Goal: Information Seeking & Learning: Learn about a topic

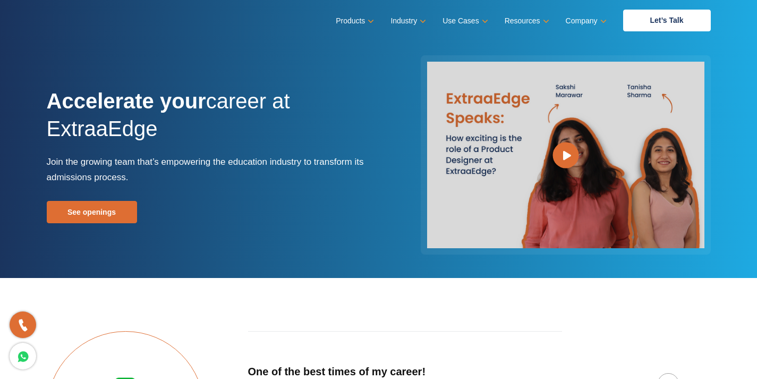
click at [96, 24] on div "Products Education CRM Streamline your entire admissions process on a single pl…" at bounding box center [379, 21] width 664 height 22
click at [90, 18] on div "Products Education CRM Streamline your entire admissions process on a single pl…" at bounding box center [379, 21] width 664 height 22
click at [94, 36] on nav "Menu Close Products Education CRM Streamline your entire admissions process on …" at bounding box center [379, 20] width 664 height 41
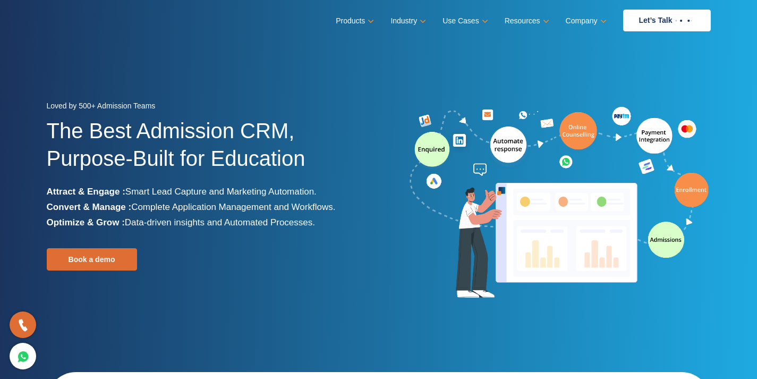
click at [368, 314] on div "Loved by 500+ Admission Teams The Best Admission CRM, Purpose-Built for Educati…" at bounding box center [379, 232] width 680 height 268
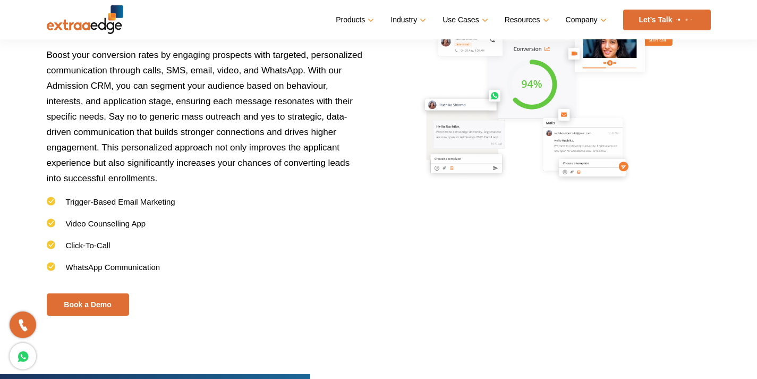
scroll to position [1433, 0]
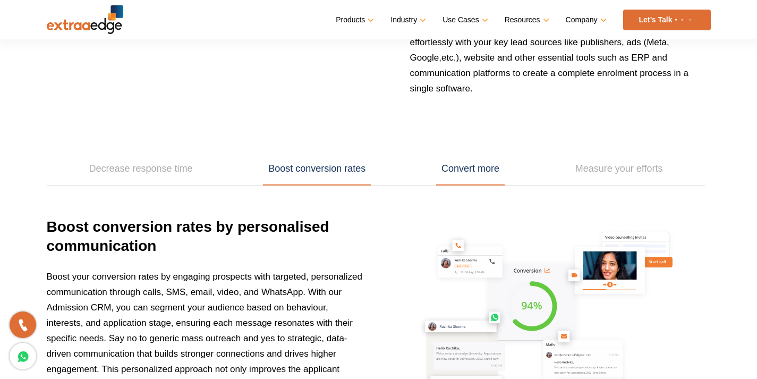
click at [472, 180] on link "Convert more" at bounding box center [470, 169] width 69 height 33
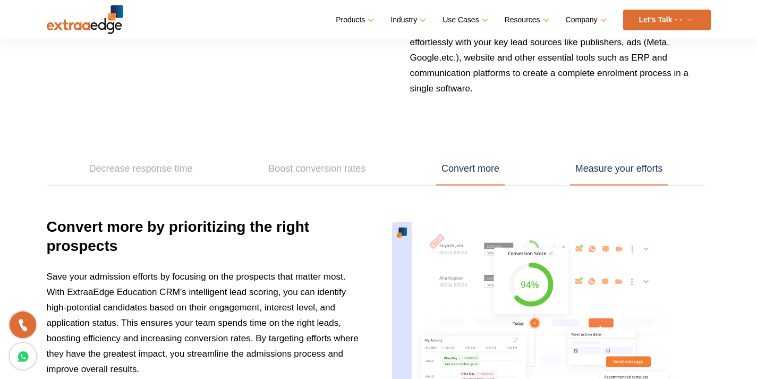
click at [615, 170] on link "Measure your efforts" at bounding box center [619, 169] width 98 height 33
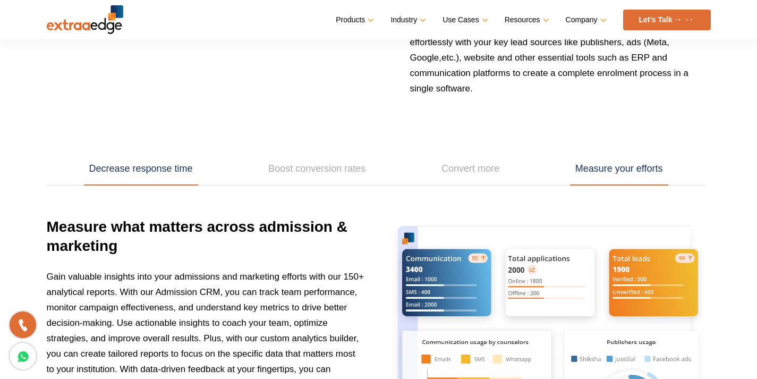
click at [168, 169] on link "Decrease response time" at bounding box center [141, 169] width 114 height 33
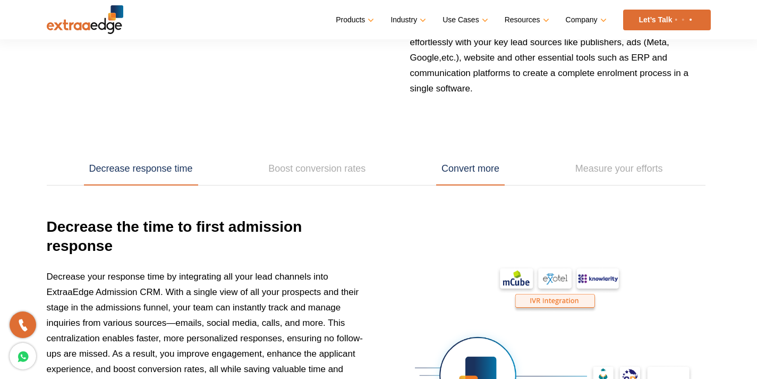
click at [464, 166] on link "Convert more" at bounding box center [470, 169] width 69 height 33
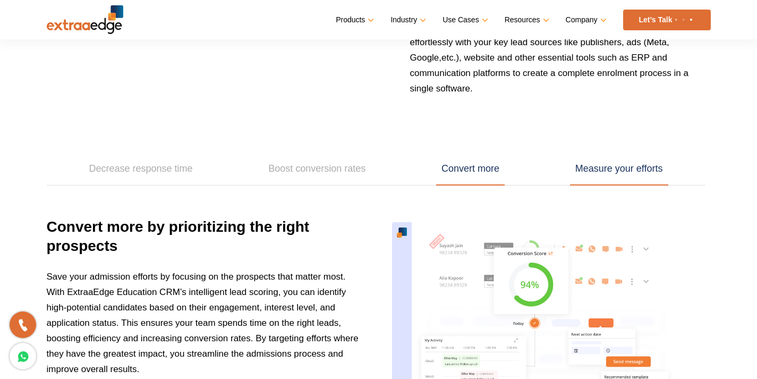
click at [585, 167] on link "Measure your efforts" at bounding box center [619, 169] width 98 height 33
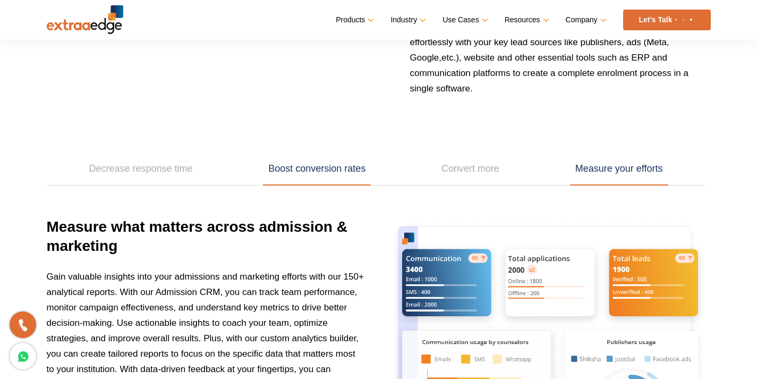
click at [266, 177] on link "Boost conversion rates" at bounding box center [317, 169] width 108 height 33
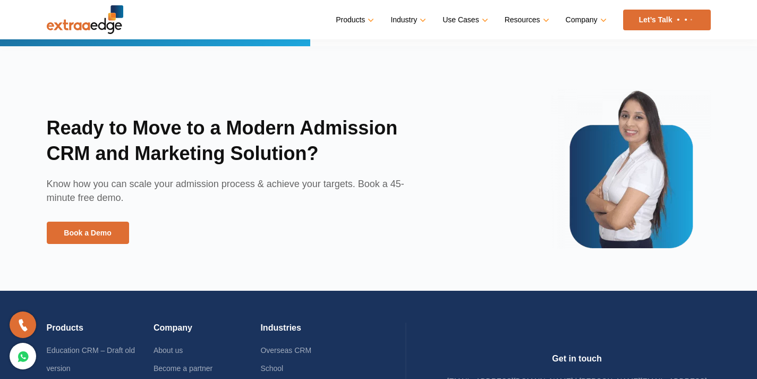
scroll to position [2392, 0]
